Goal: Information Seeking & Learning: Learn about a topic

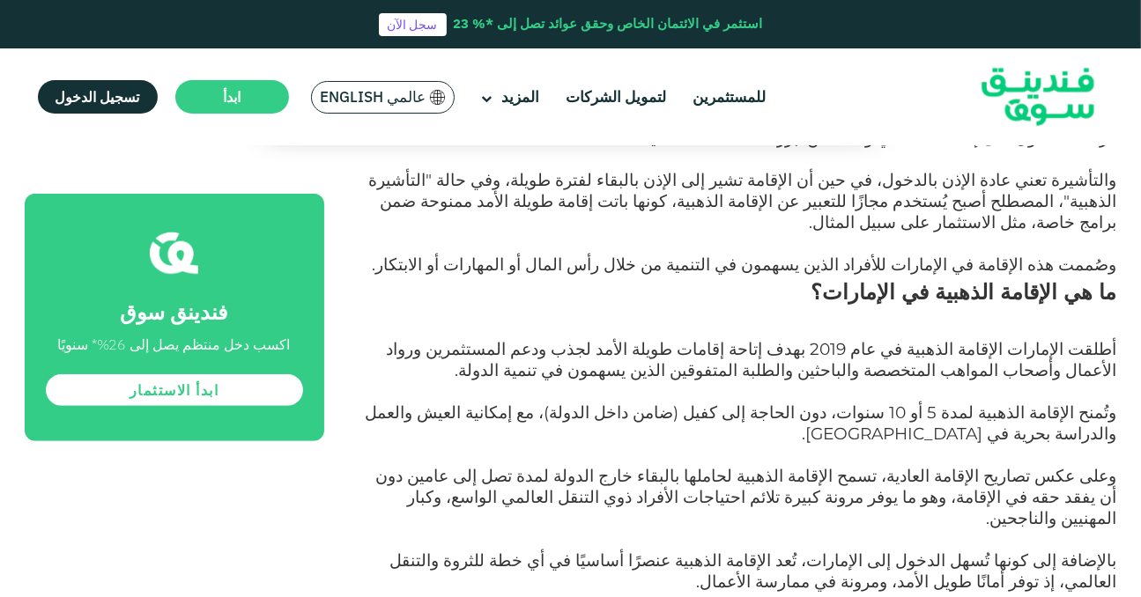
scroll to position [916, 0]
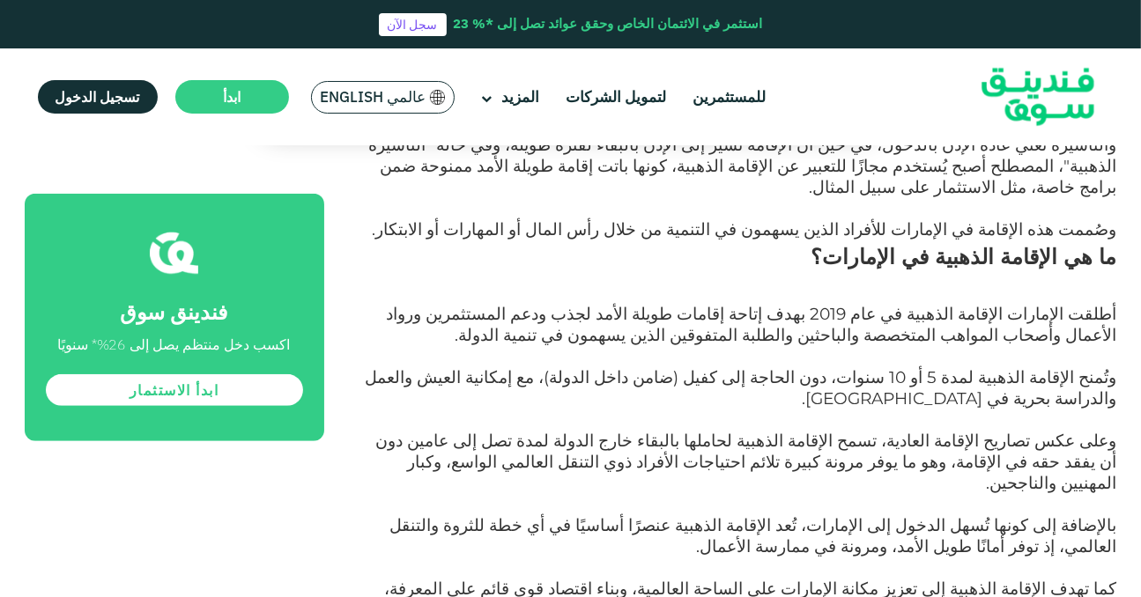
click at [852, 516] on p "بالإضافة إلى كونها تُسهل الدخول إلى الإمارات، تُعد الإقامة الذهبية عنصرًا أساسي…" at bounding box center [740, 547] width 753 height 63
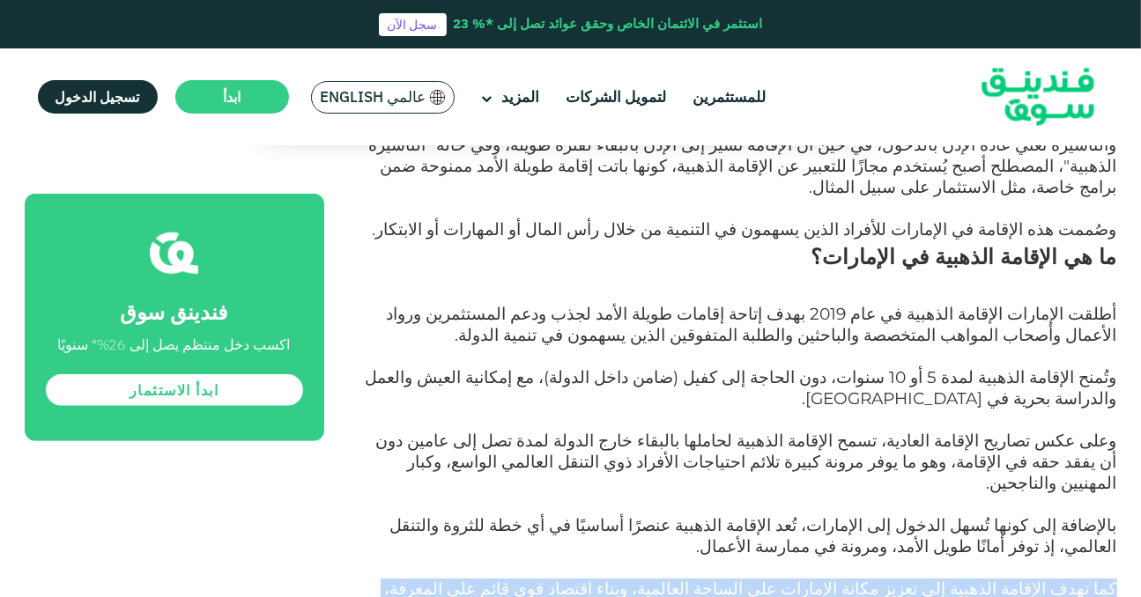
drag, startPoint x: 1120, startPoint y: 467, endPoint x: 478, endPoint y: 504, distance: 643.3
copy span "كما تهدف الإقامة الذهبية إلى تعزيز مكانة الإمارات على الساحة العالمية، وبناء اق…"
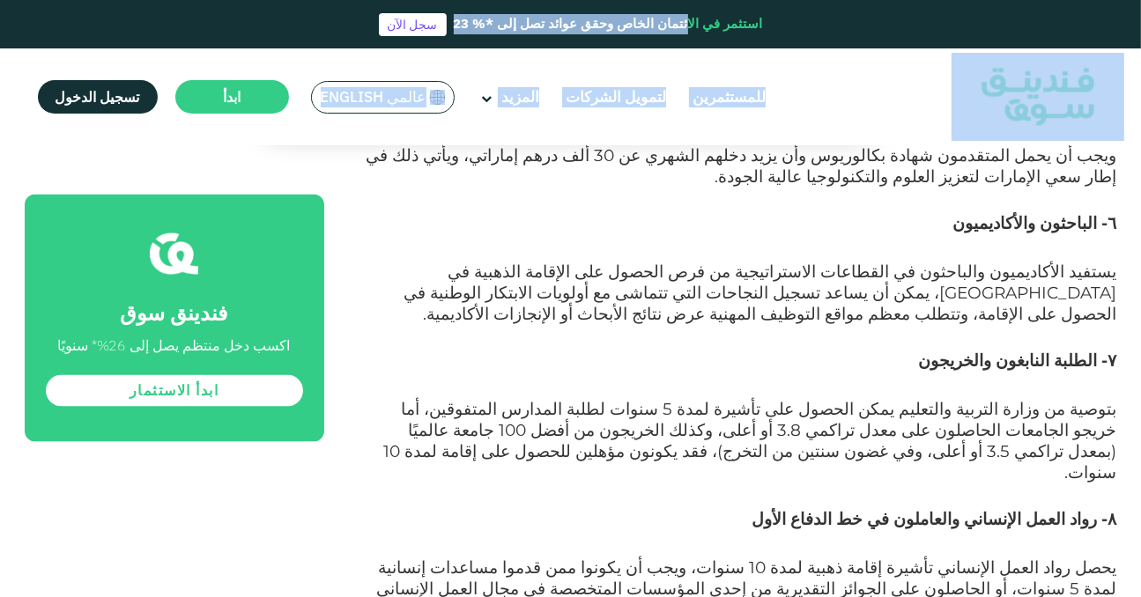
scroll to position [2458, 0]
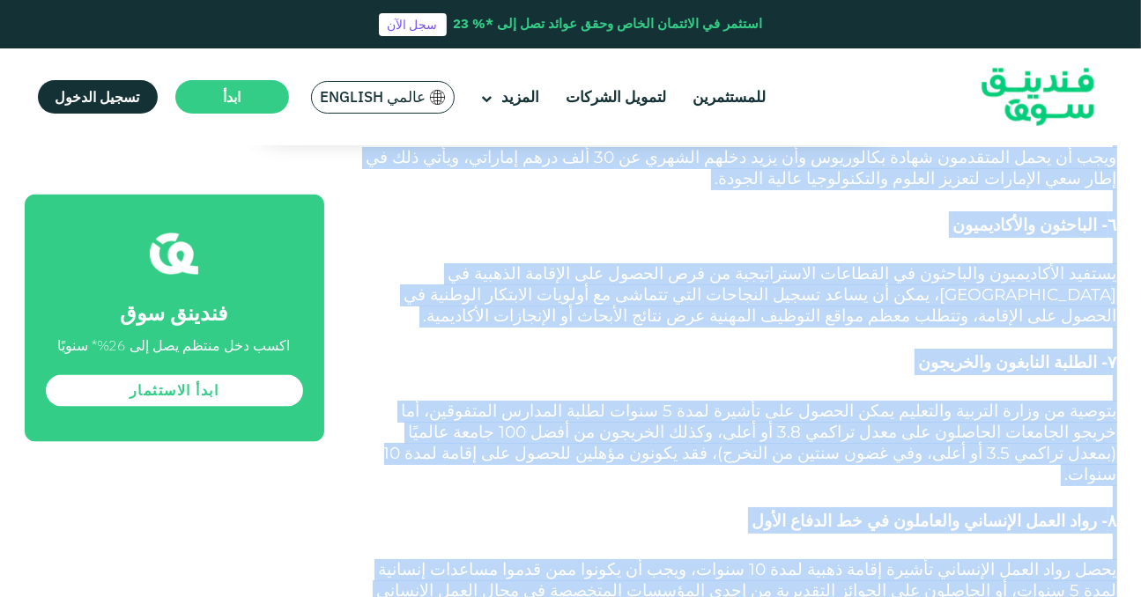
drag, startPoint x: 1067, startPoint y: 255, endPoint x: 998, endPoint y: 364, distance: 128.3
copy div "المؤهلون للحصول على التأشيرة الذهبية لدولة الإمارات العربية المتحدة؟ تغطي شروط …"
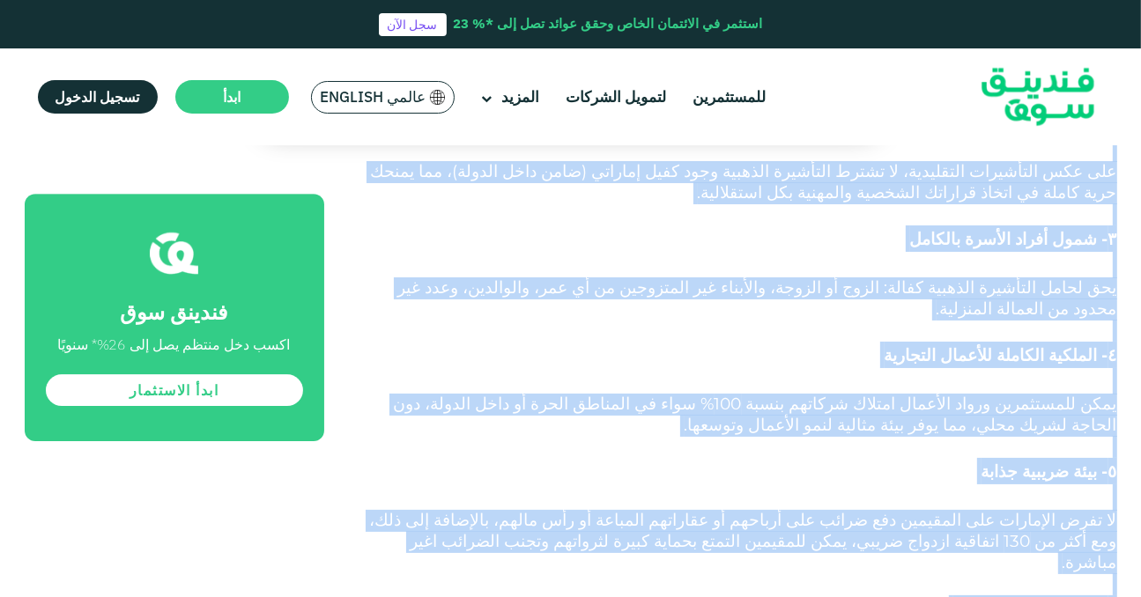
scroll to position [4785, 0]
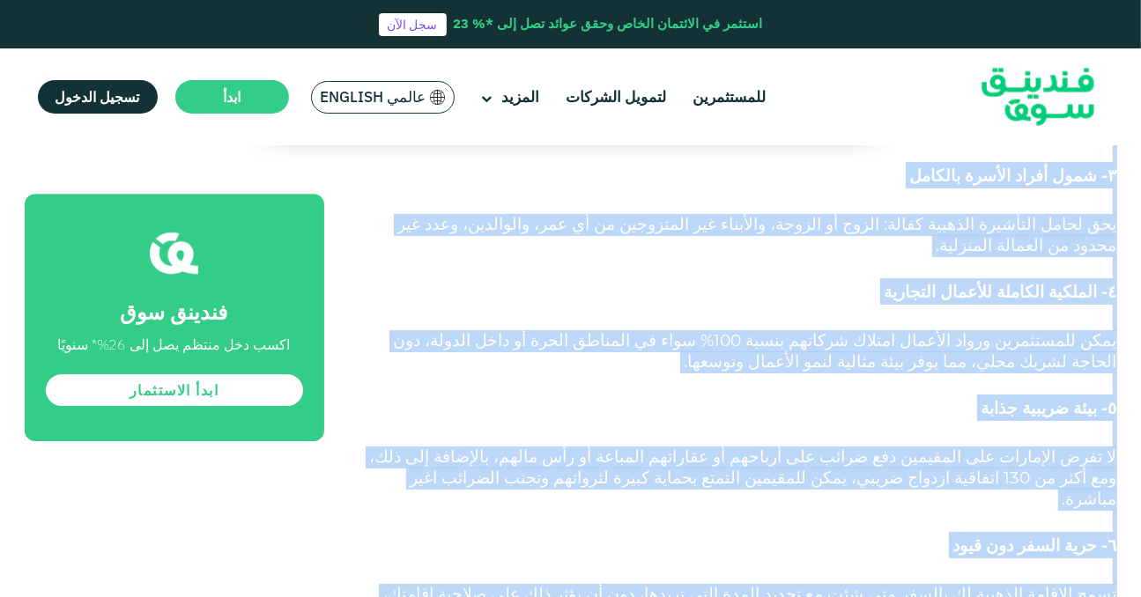
drag, startPoint x: 1072, startPoint y: 200, endPoint x: 751, endPoint y: 293, distance: 334.9
copy div "مزايا الإقامة الذهبية؟ تمنح التأشيرة الذهبية لحاملها عدة مزايا: ١- إقامة طويلة …"
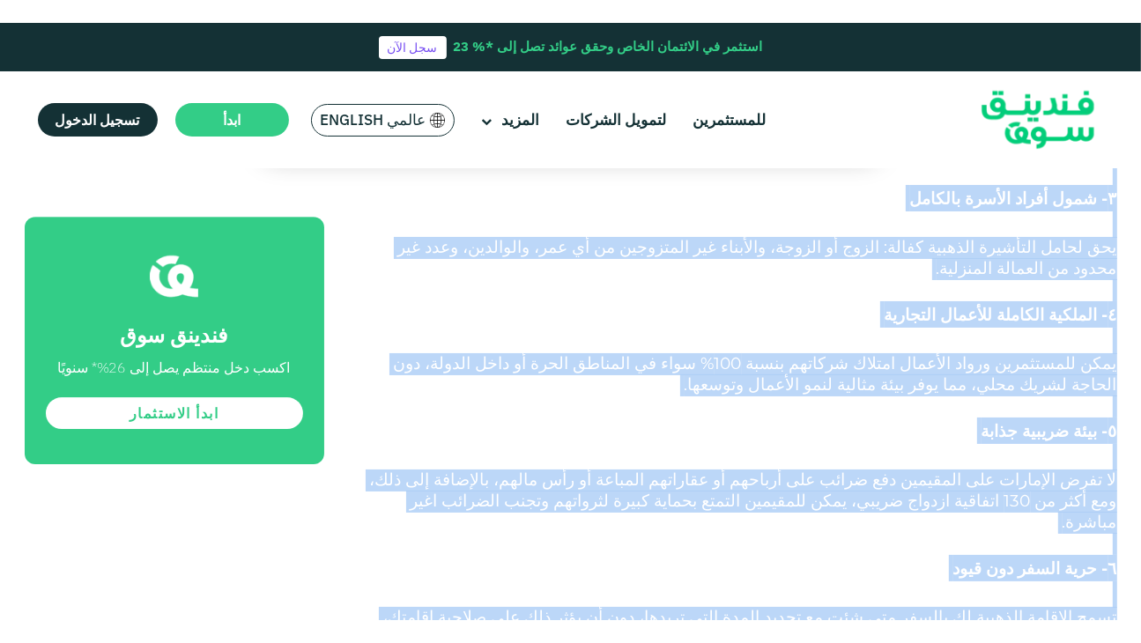
scroll to position [4831, 0]
